Goal: Task Accomplishment & Management: Complete application form

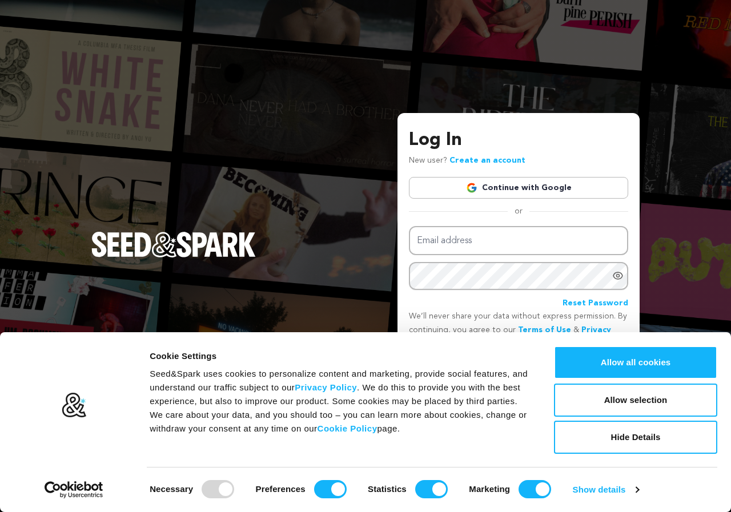
click at [651, 149] on div "Log In New user? Create an account Continue with Google or Email address Passwo…" at bounding box center [365, 256] width 731 height 512
click at [683, 203] on div "Log In New user? Create an account Continue with Google or Email address Passwo…" at bounding box center [365, 256] width 731 height 512
click at [617, 396] on button "Allow selection" at bounding box center [635, 400] width 163 height 33
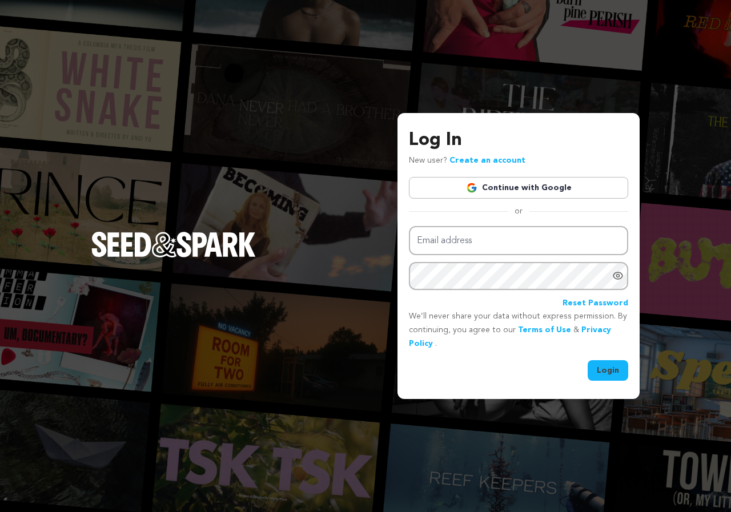
click at [504, 161] on link "Create an account" at bounding box center [488, 161] width 76 height 8
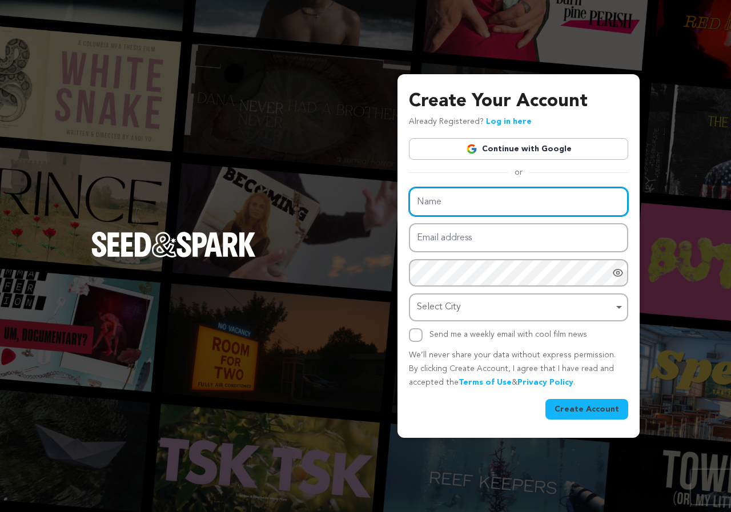
click at [455, 213] on input "Name" at bounding box center [518, 201] width 219 height 29
paste input "Dyer"
type input "Dyer"
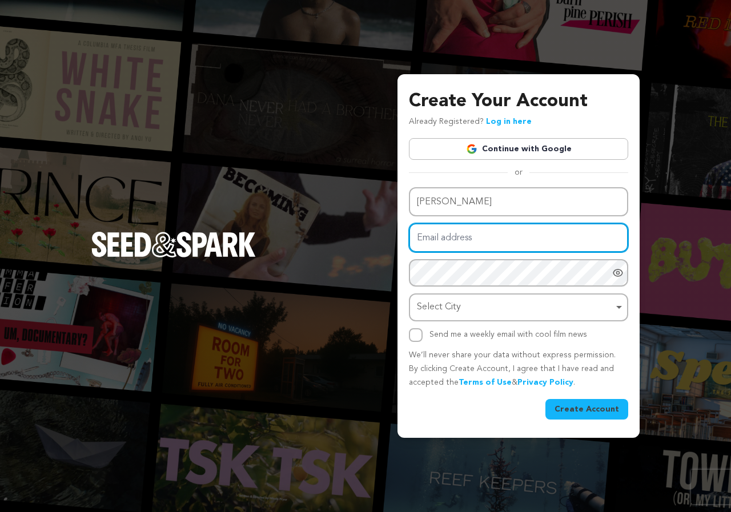
click at [451, 243] on input "Email address" at bounding box center [518, 237] width 219 height 29
type input "akterchumma699@gmail.com"
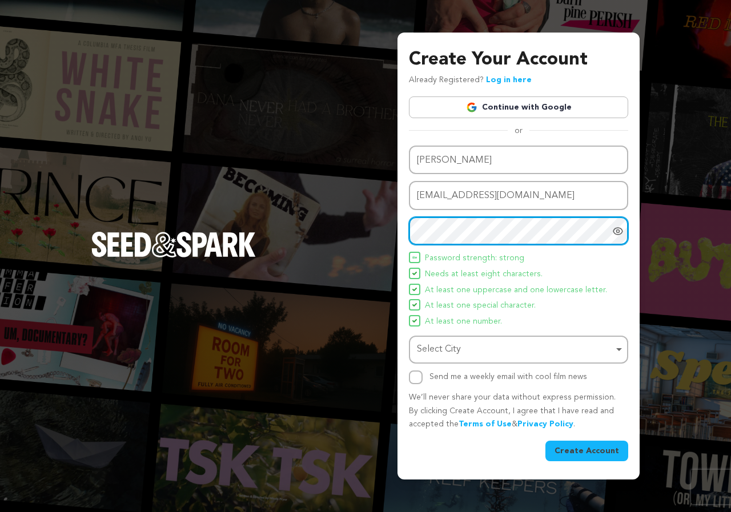
click at [460, 347] on div "Select City Remove item" at bounding box center [515, 350] width 197 height 17
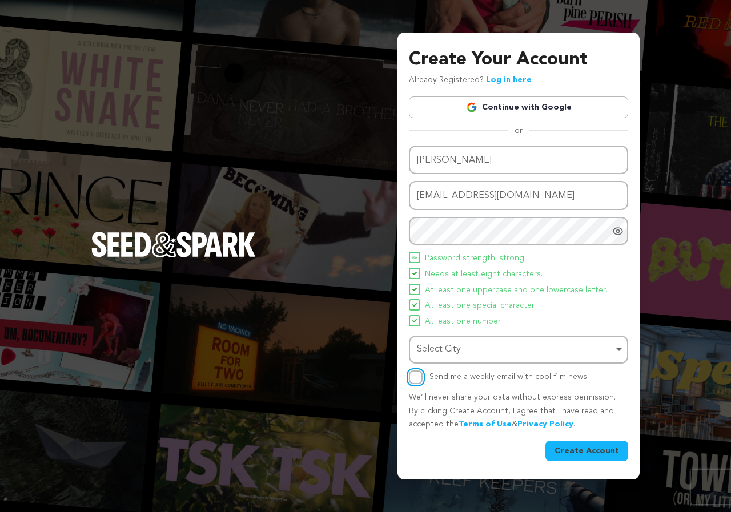
click at [420, 377] on input "Send me a weekly email with cool film news" at bounding box center [416, 378] width 14 height 14
checkbox input "true"
click at [580, 459] on button "Create Account" at bounding box center [587, 451] width 83 height 21
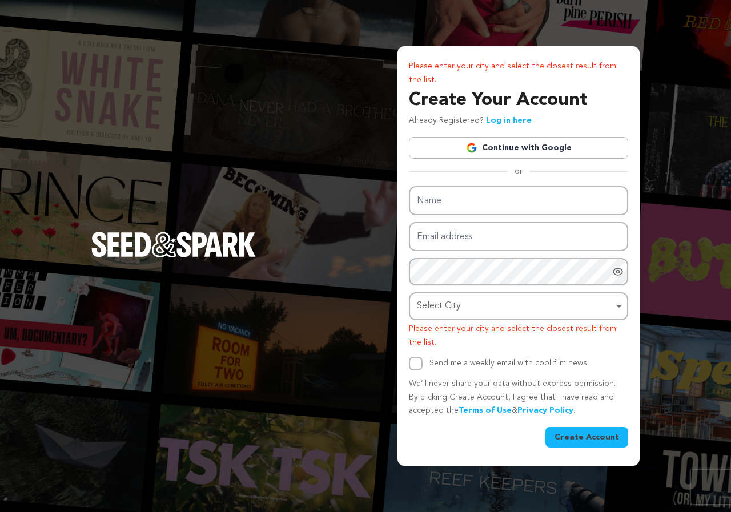
click at [322, 244] on div "Please enter your city and select the closest result from the list. Create Your…" at bounding box center [365, 256] width 731 height 512
click at [371, 219] on div "Please enter your city and select the closest result from the list. Create Your…" at bounding box center [365, 256] width 731 height 512
click at [694, 66] on div "Please enter your city and select the closest result from the list. Create Your…" at bounding box center [365, 256] width 731 height 512
click at [331, 190] on div "Please enter your city and select the closest result from the list. Create Your…" at bounding box center [365, 256] width 731 height 512
